Goal: Task Accomplishment & Management: Manage account settings

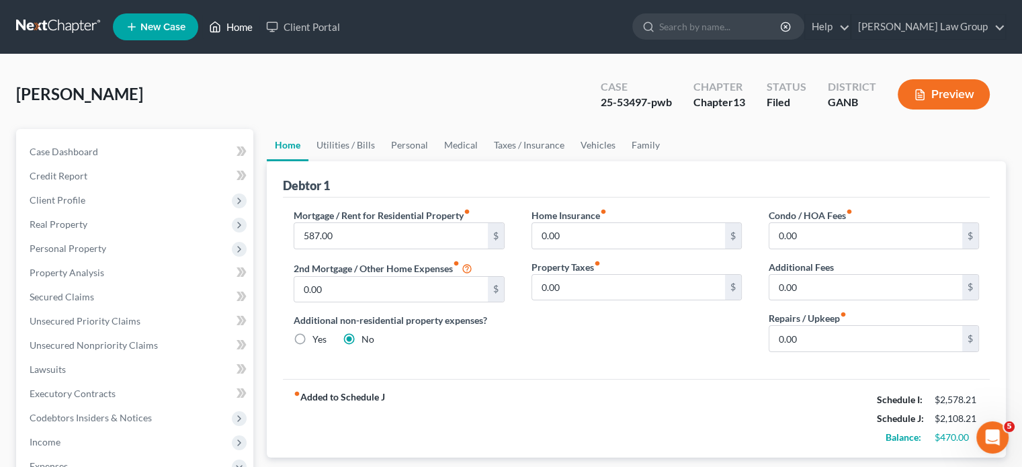
click at [244, 21] on link "Home" at bounding box center [230, 27] width 57 height 24
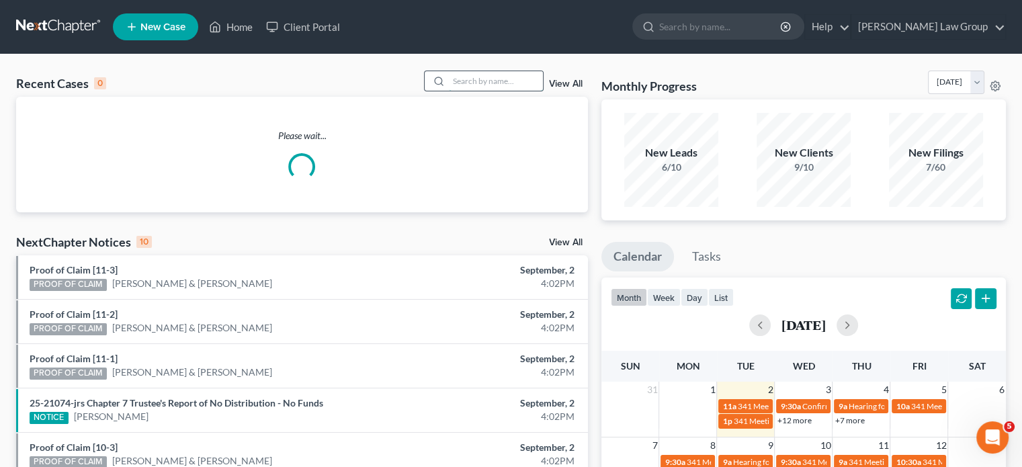
click at [474, 81] on input "search" at bounding box center [496, 80] width 94 height 19
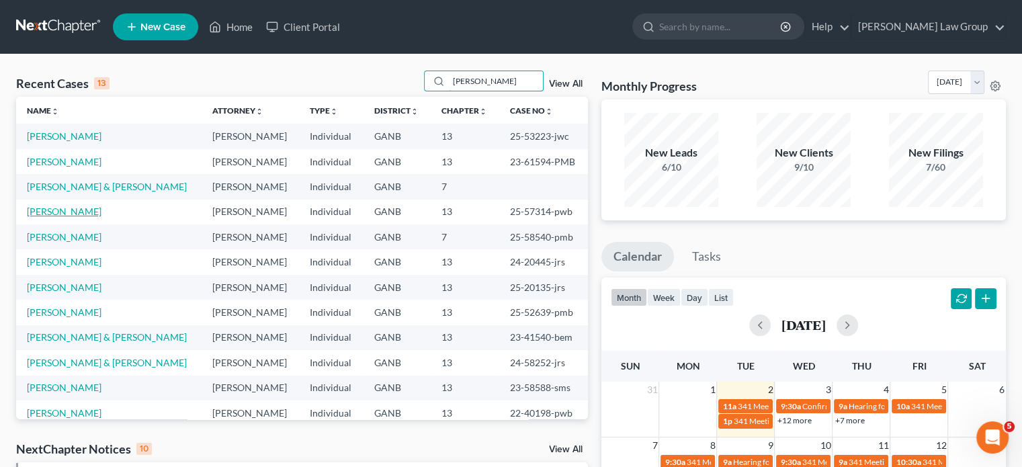
type input "[PERSON_NAME]"
click at [95, 211] on link "[PERSON_NAME]" at bounding box center [64, 211] width 75 height 11
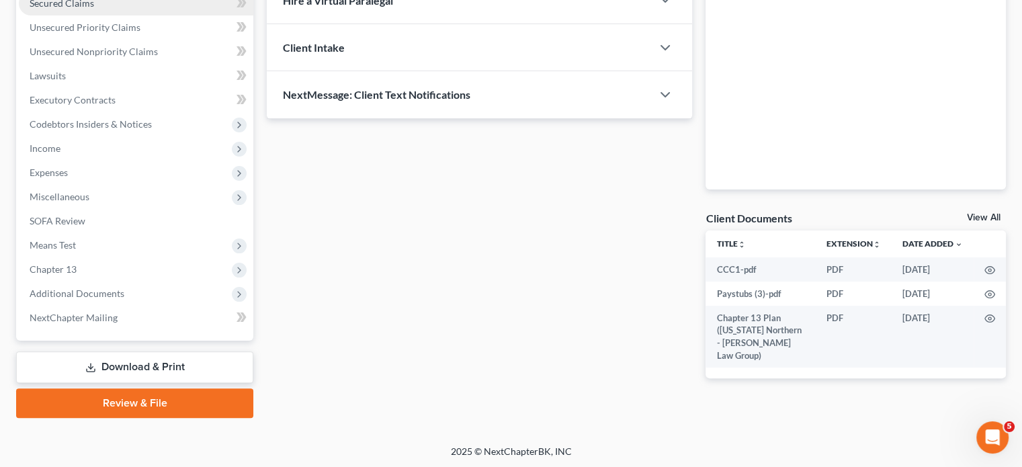
scroll to position [294, 0]
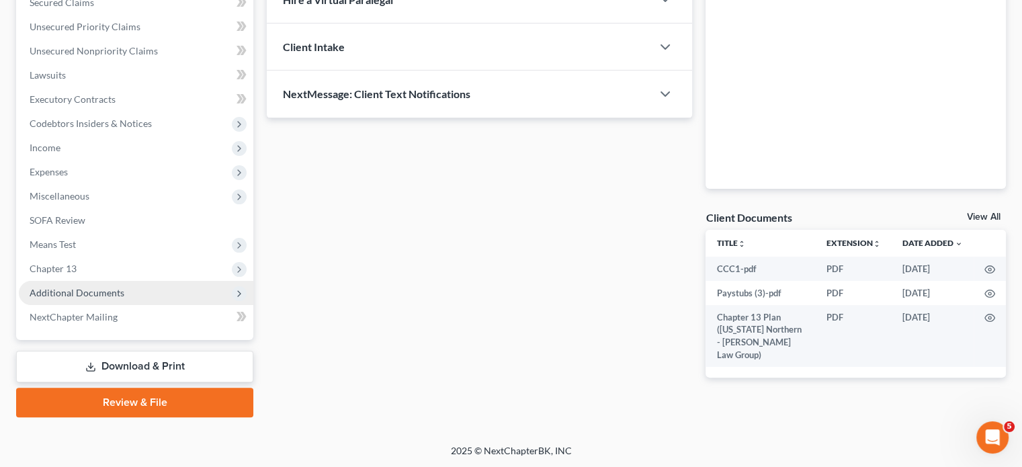
click at [86, 290] on span "Additional Documents" at bounding box center [77, 292] width 95 height 11
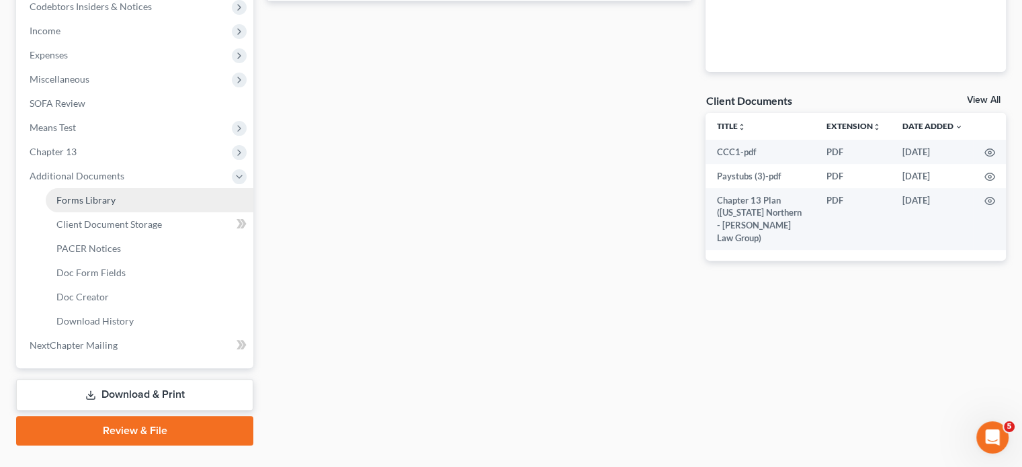
scroll to position [429, 0]
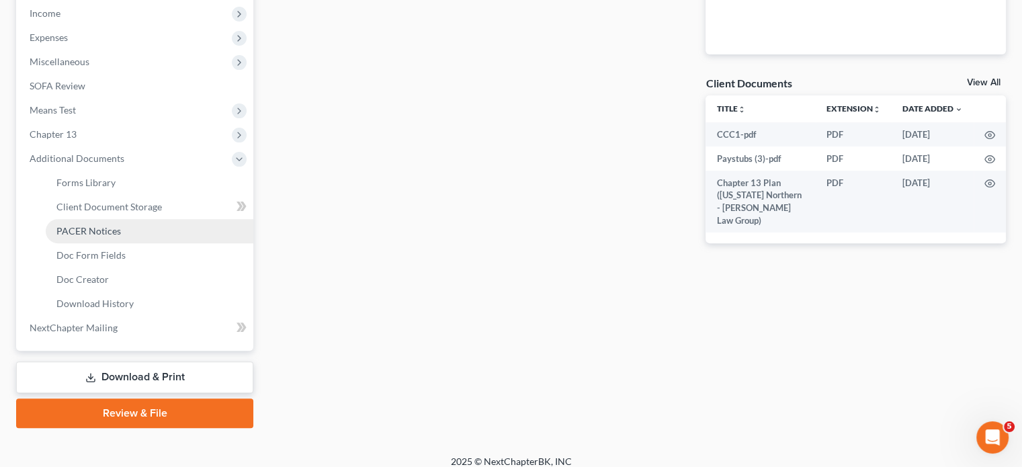
click at [88, 232] on span "PACER Notices" at bounding box center [88, 230] width 64 height 11
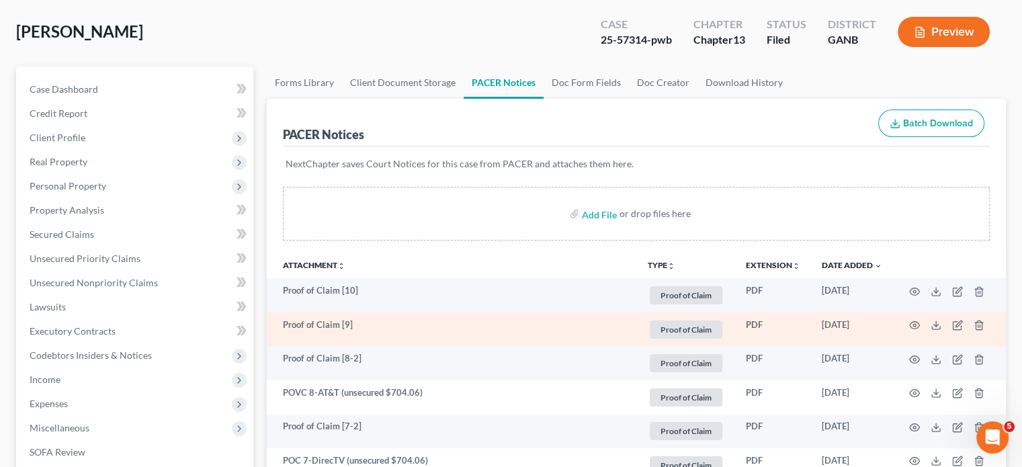
scroll to position [67, 0]
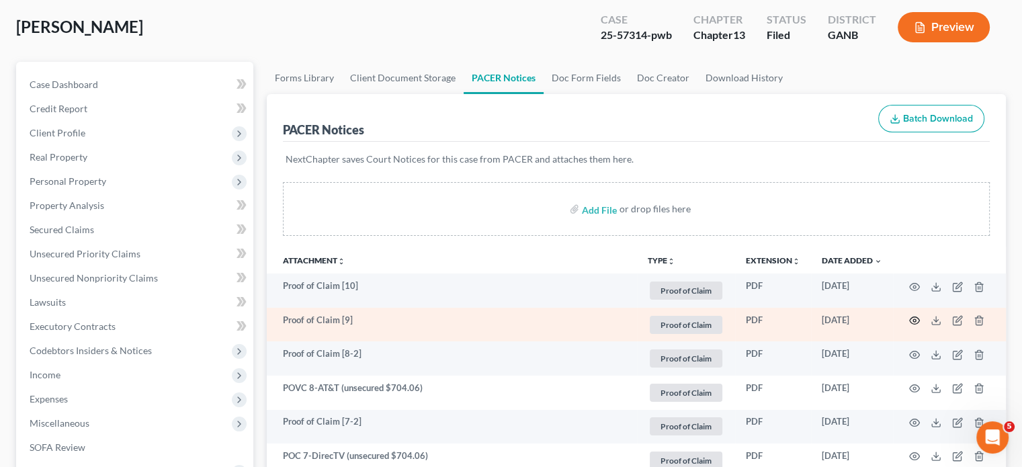
click at [916, 320] on icon "button" at bounding box center [914, 320] width 11 height 11
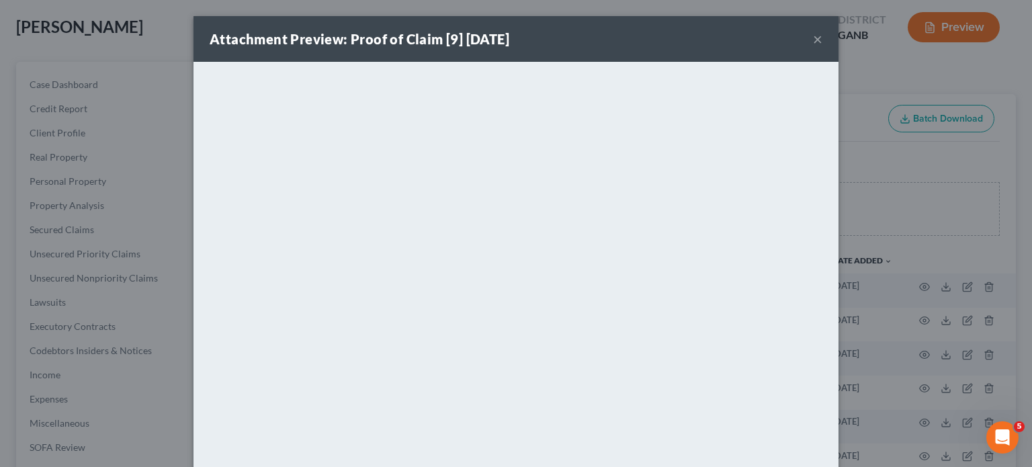
click at [813, 38] on button "×" at bounding box center [817, 39] width 9 height 16
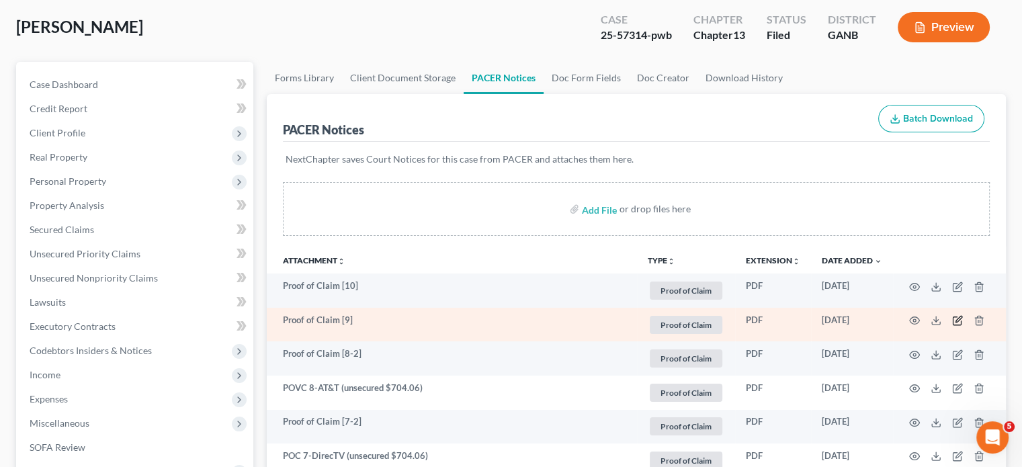
click at [957, 319] on icon "button" at bounding box center [957, 320] width 11 height 11
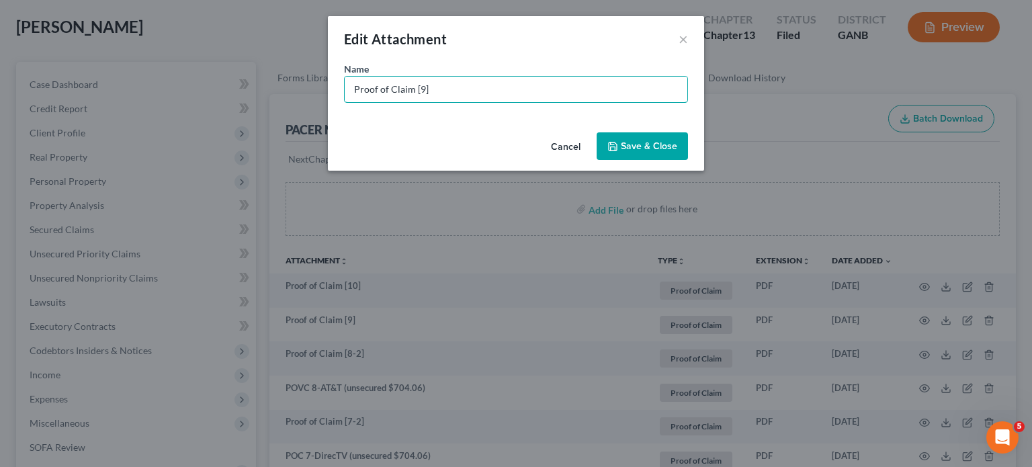
drag, startPoint x: 368, startPoint y: 86, endPoint x: 261, endPoint y: 69, distance: 108.8
click at [261, 69] on div "Edit Attachment × Name * Proof of Claim [9] Cancel Save & Close" at bounding box center [516, 233] width 1032 height 467
type input "POC 9-LVNV Funding, LLC (unsecured $492.52)"
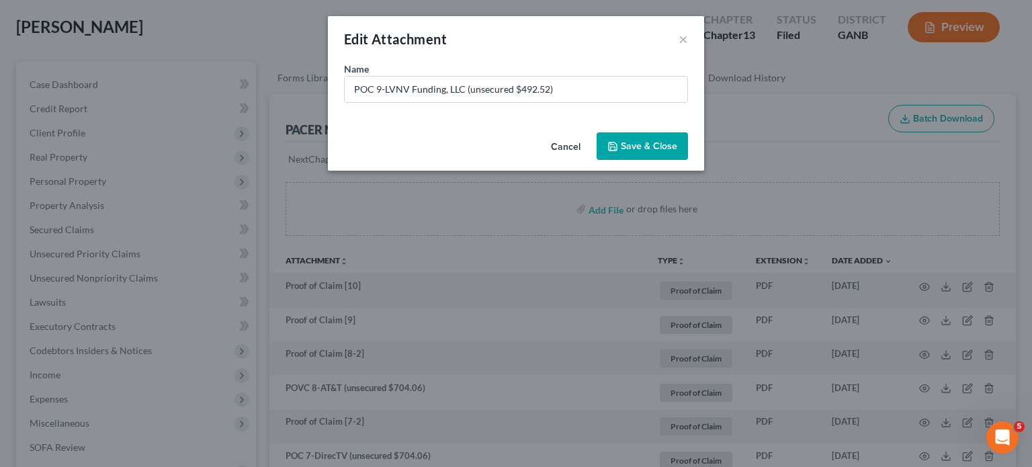
click at [617, 144] on icon "button" at bounding box center [613, 146] width 8 height 8
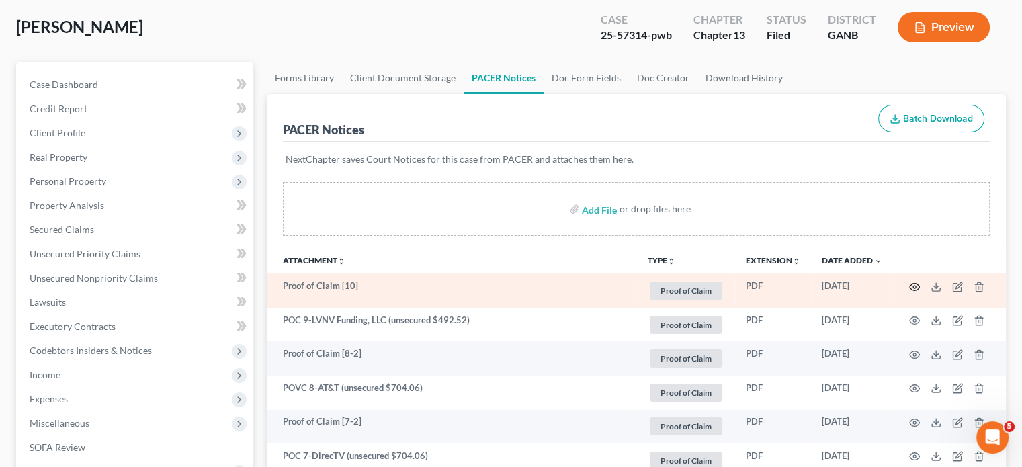
click at [917, 285] on icon "button" at bounding box center [914, 287] width 11 height 11
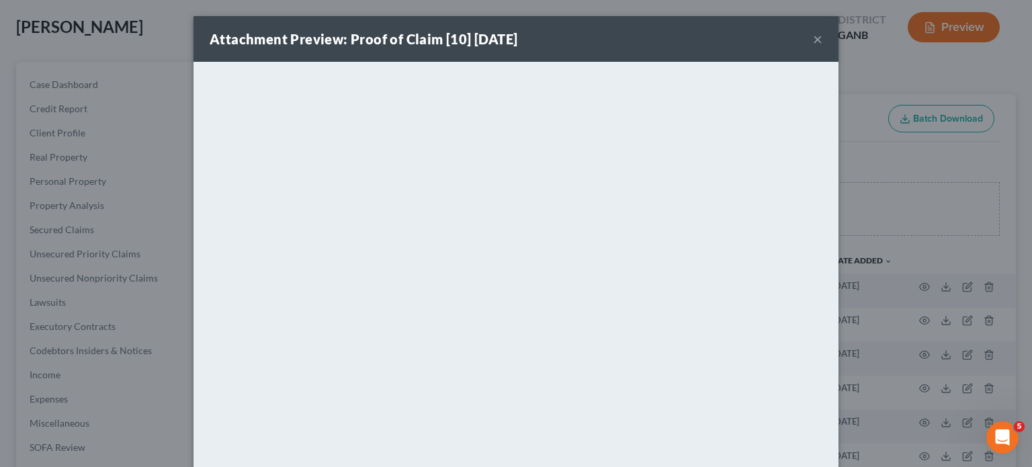
click at [813, 40] on button "×" at bounding box center [817, 39] width 9 height 16
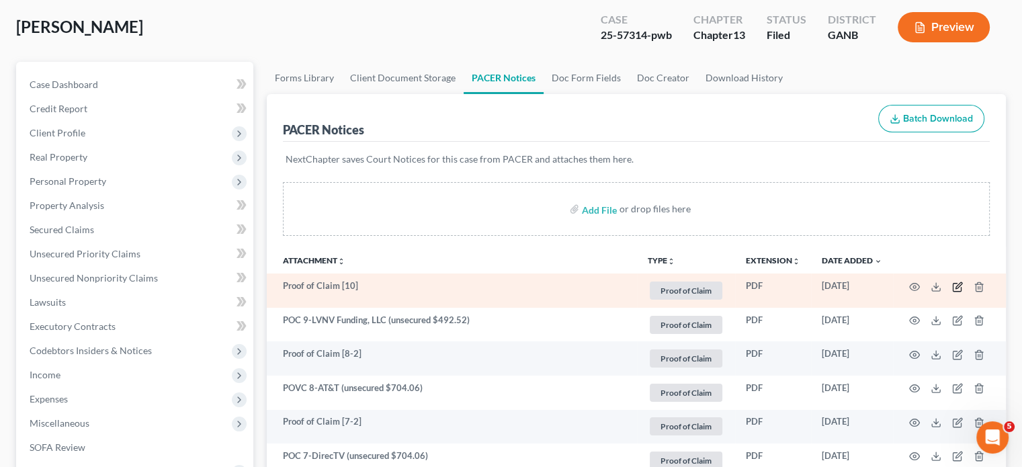
click at [957, 283] on icon "button" at bounding box center [957, 287] width 8 height 8
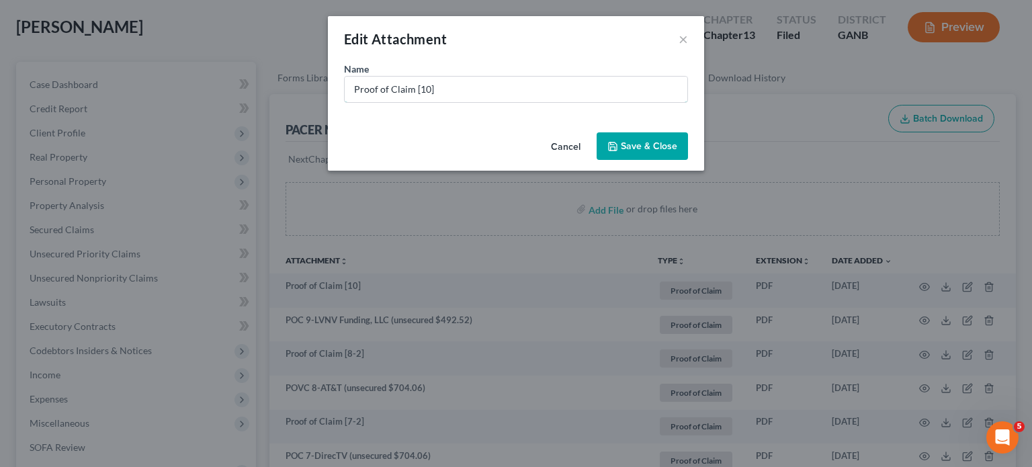
drag, startPoint x: 290, startPoint y: 62, endPoint x: 73, endPoint y: 1, distance: 226.3
click at [73, 1] on div "Edit Attachment × Name * Proof of Claim [10] Cancel Save & Close" at bounding box center [516, 233] width 1032 height 467
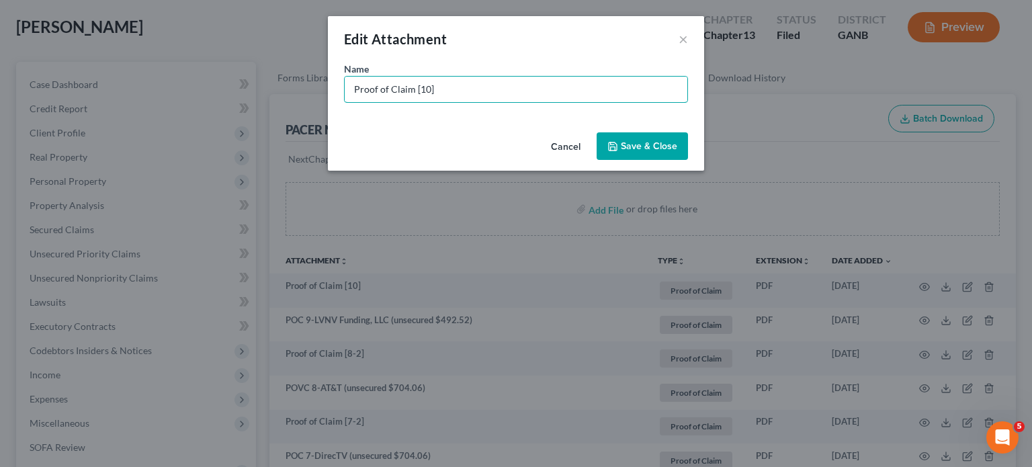
drag, startPoint x: 440, startPoint y: 91, endPoint x: 49, endPoint y: -3, distance: 402.0
type input "POC 10-Ashley Funding, Svc (unsecured $85.51)"
click at [615, 149] on icon "button" at bounding box center [612, 146] width 11 height 11
